Goal: Information Seeking & Learning: Learn about a topic

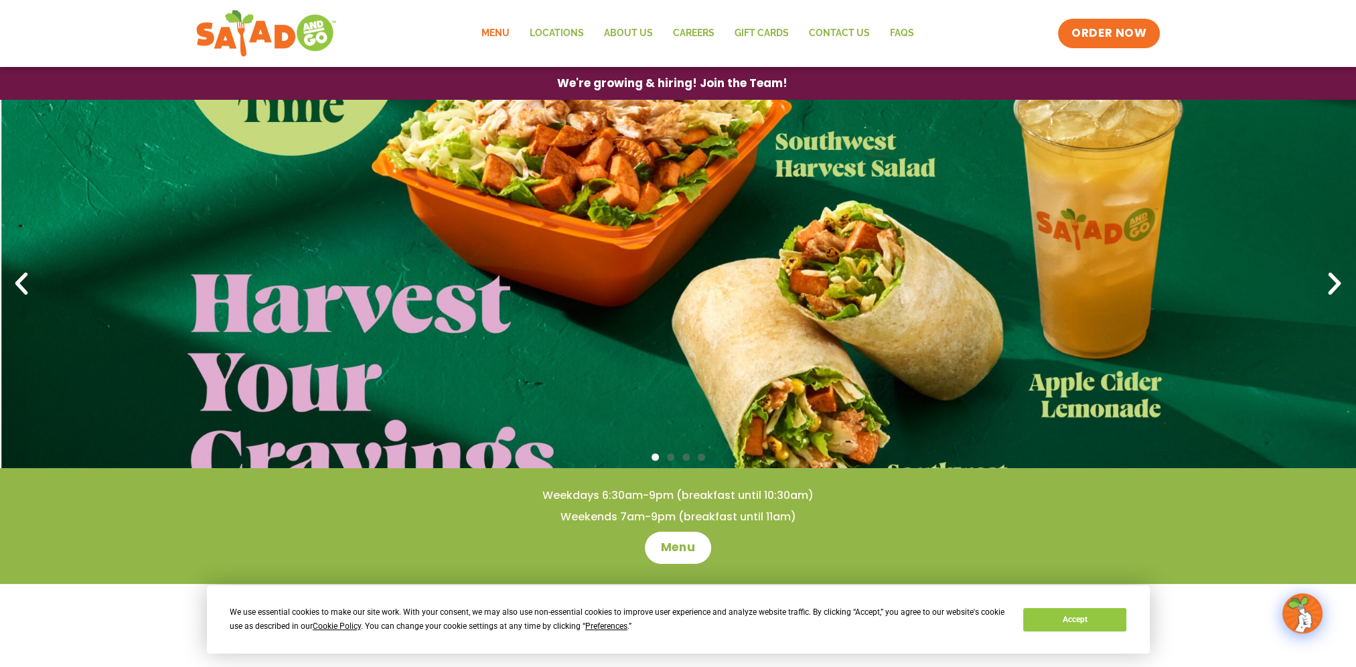
click at [506, 32] on link "Menu" at bounding box center [495, 33] width 48 height 31
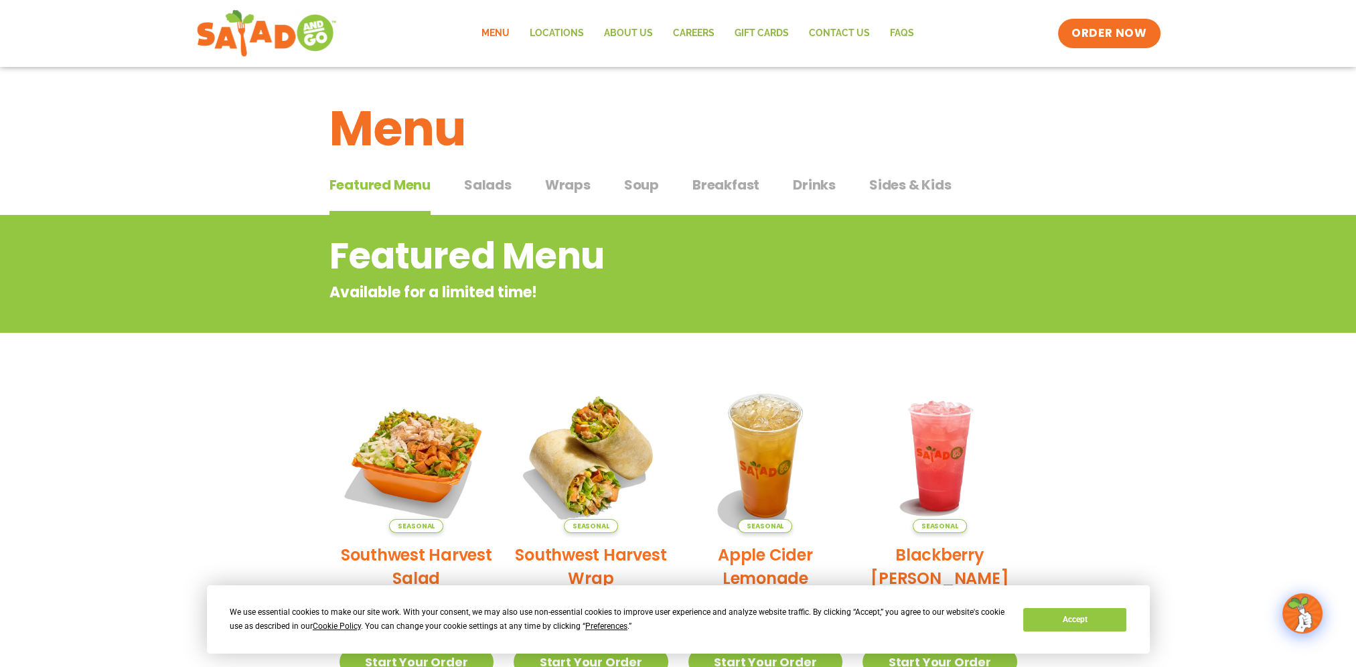
click at [480, 182] on span "Salads" at bounding box center [488, 185] width 48 height 20
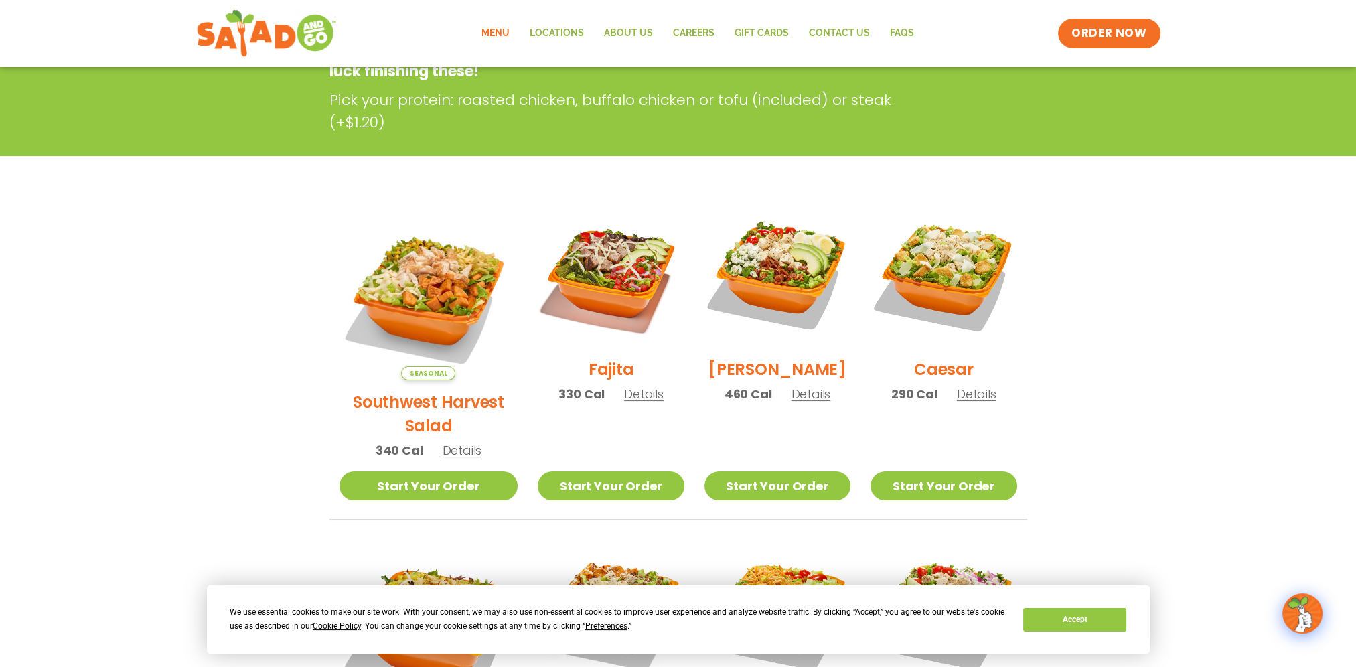
scroll to position [8, 0]
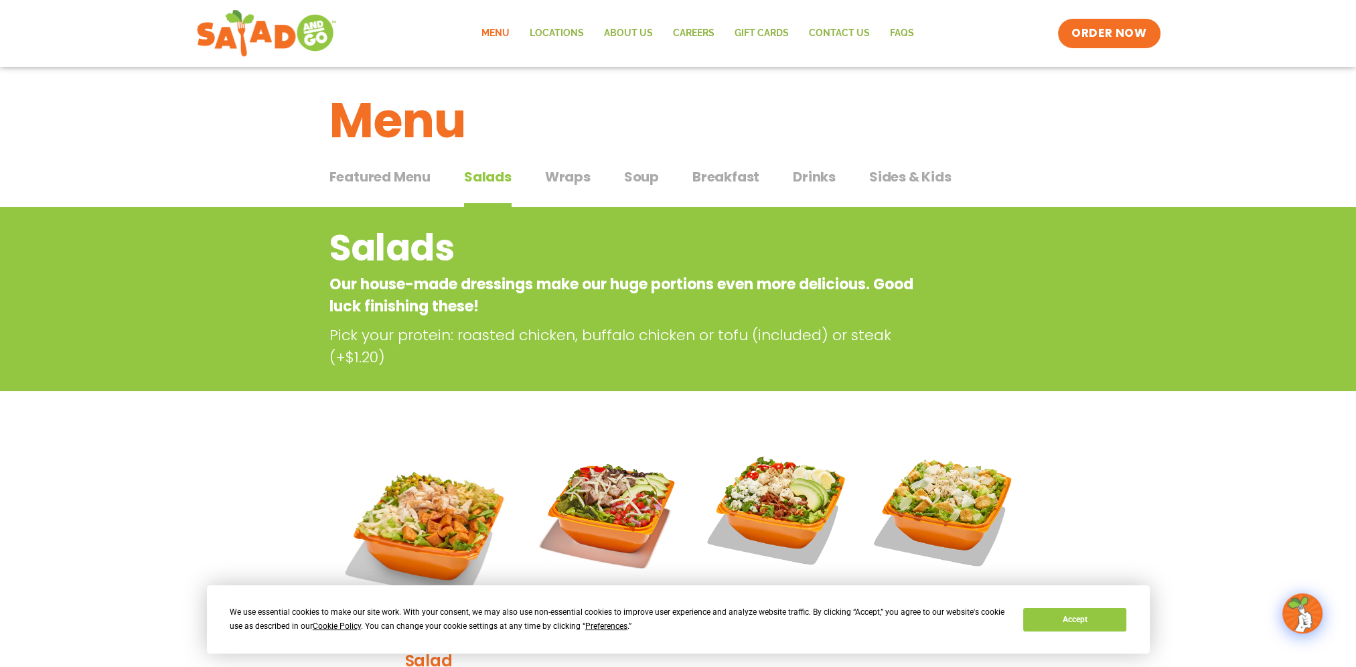
click at [569, 185] on span "Wraps" at bounding box center [568, 177] width 46 height 20
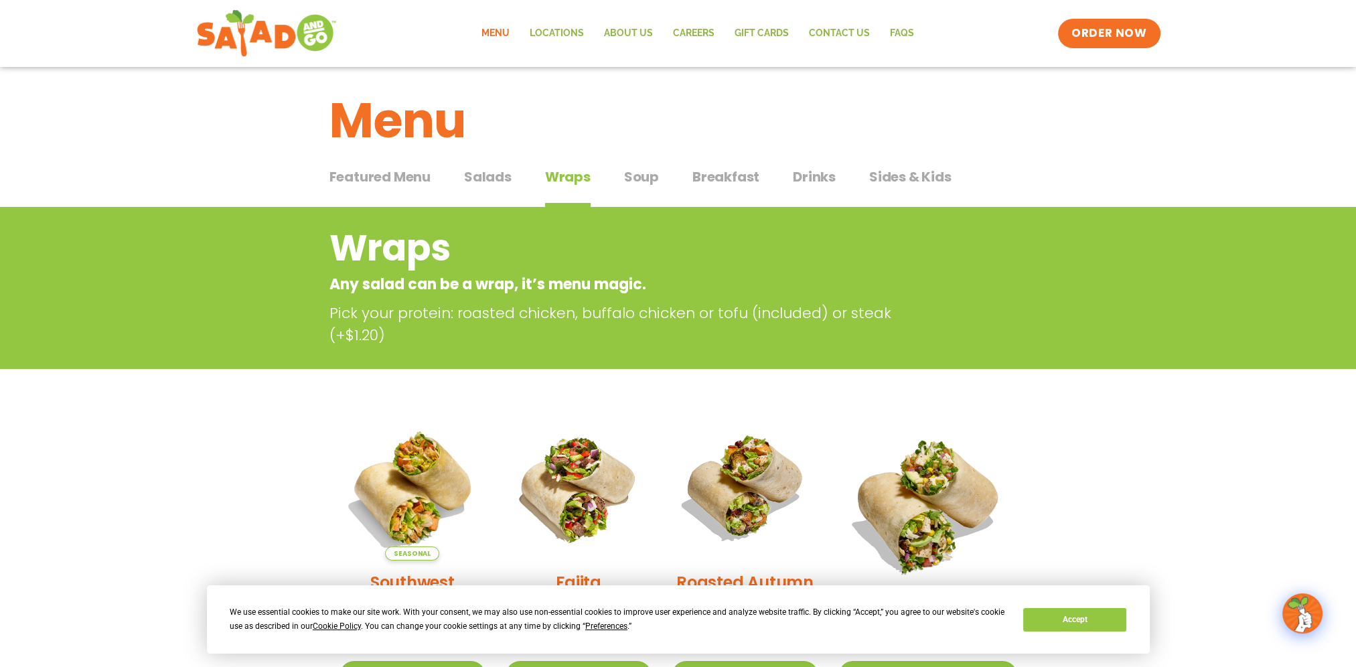
click at [490, 29] on link "Menu" at bounding box center [496, 33] width 48 height 31
